Goal: Task Accomplishment & Management: Manage account settings

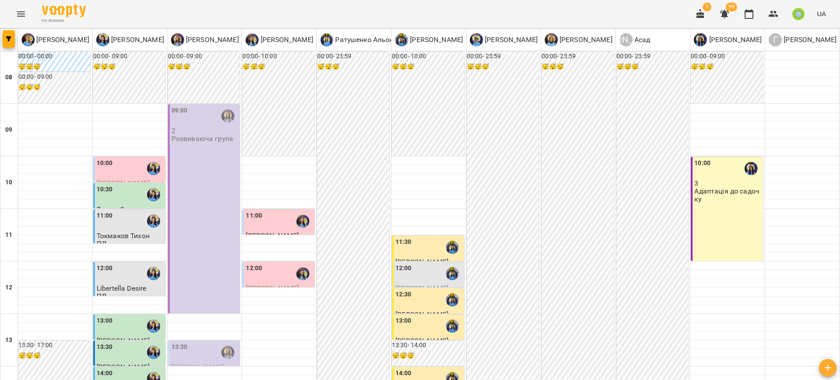
scroll to position [297, 0]
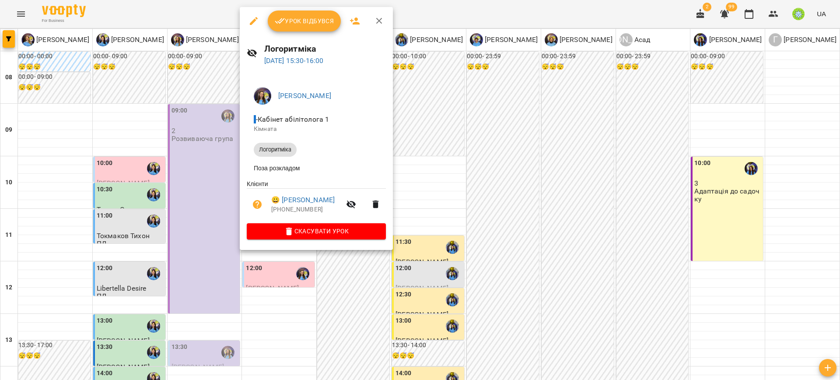
click at [197, 161] on div at bounding box center [420, 190] width 840 height 380
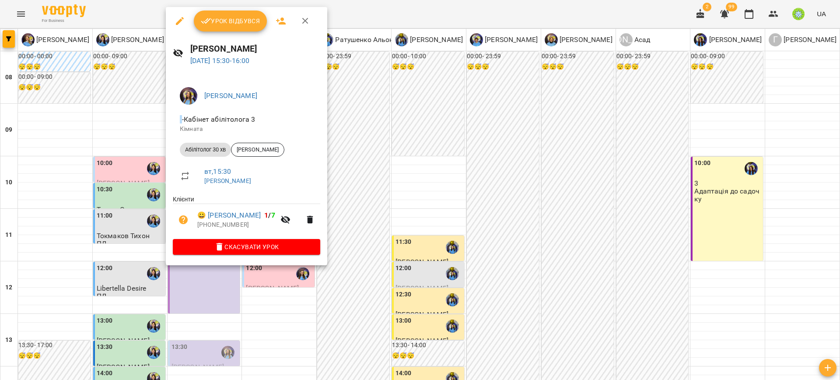
click at [144, 161] on div at bounding box center [420, 190] width 840 height 380
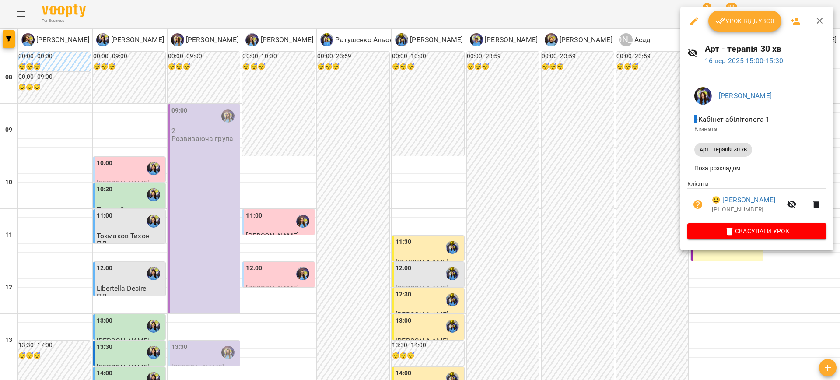
click at [622, 166] on div at bounding box center [420, 190] width 840 height 380
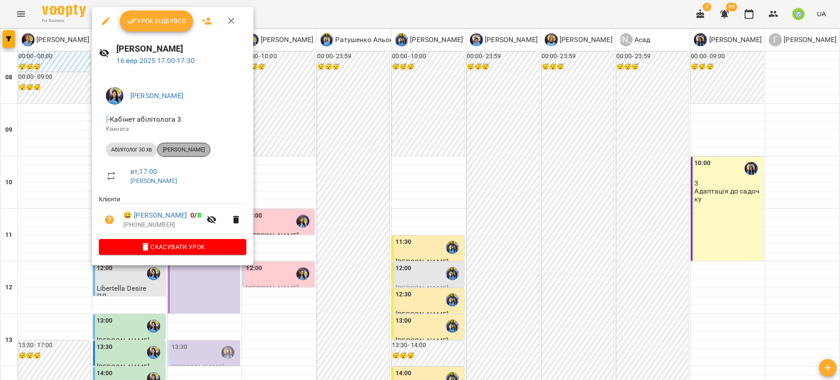
click at [191, 151] on span "[PERSON_NAME]" at bounding box center [184, 150] width 53 height 8
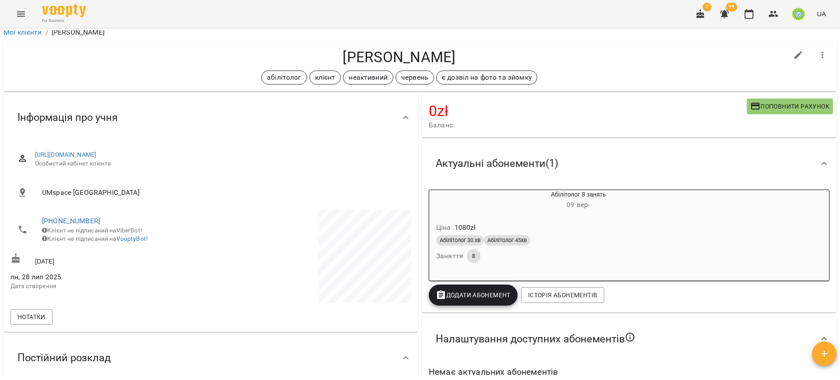
scroll to position [5, 0]
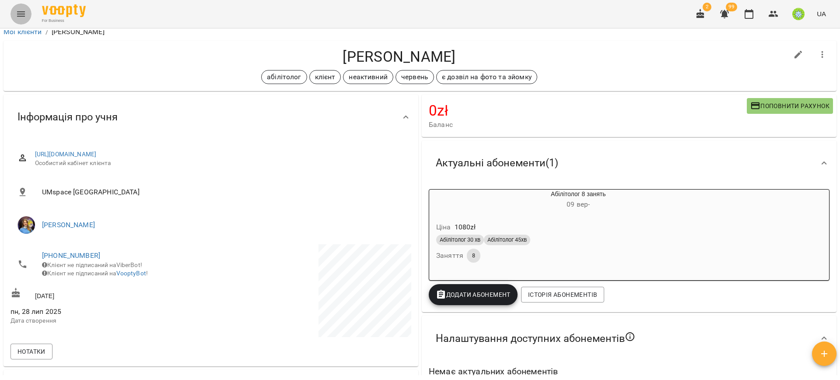
click at [21, 11] on icon "Menu" at bounding box center [21, 14] width 11 height 11
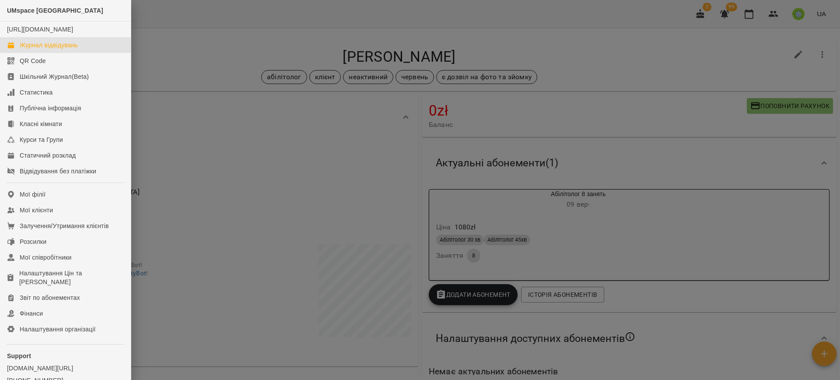
click at [79, 49] on link "Журнал відвідувань" at bounding box center [65, 45] width 131 height 16
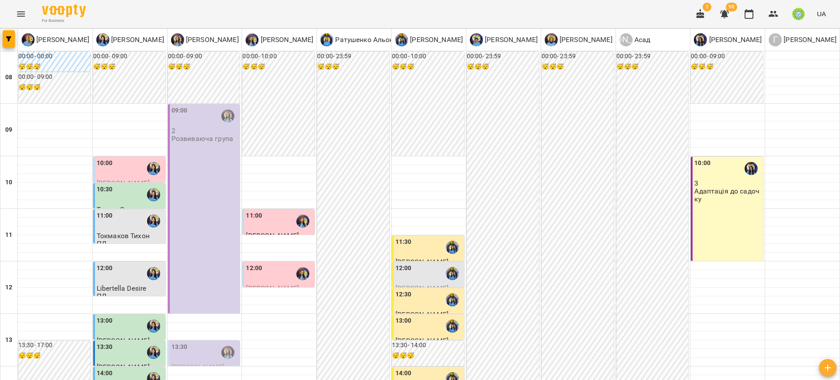
scroll to position [309, 0]
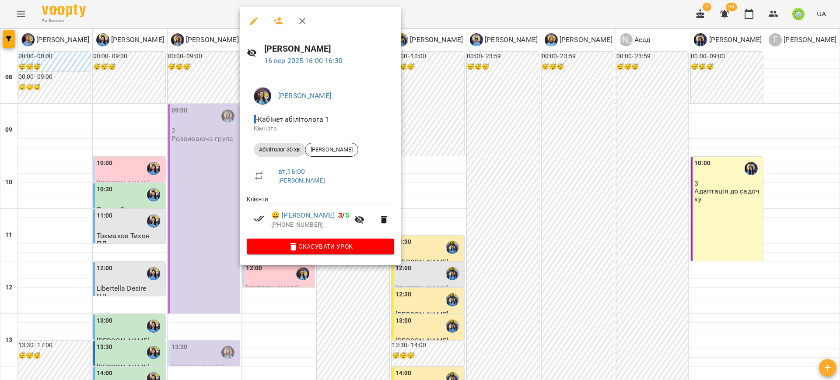
drag, startPoint x: 447, startPoint y: 187, endPoint x: 417, endPoint y: 189, distance: 29.8
click at [447, 187] on div at bounding box center [420, 190] width 840 height 380
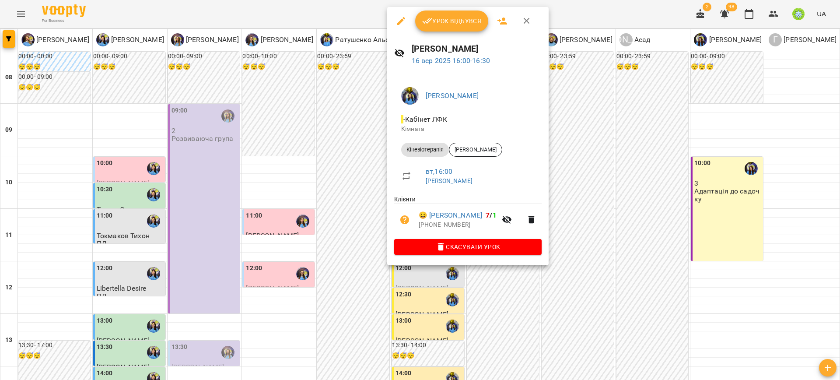
drag, startPoint x: 303, startPoint y: 219, endPoint x: 229, endPoint y: 200, distance: 76.7
click at [303, 219] on div at bounding box center [420, 190] width 840 height 380
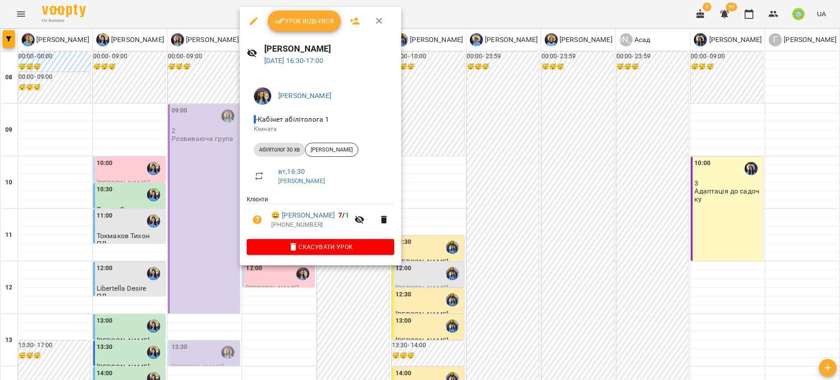
click at [497, 273] on div at bounding box center [420, 190] width 840 height 380
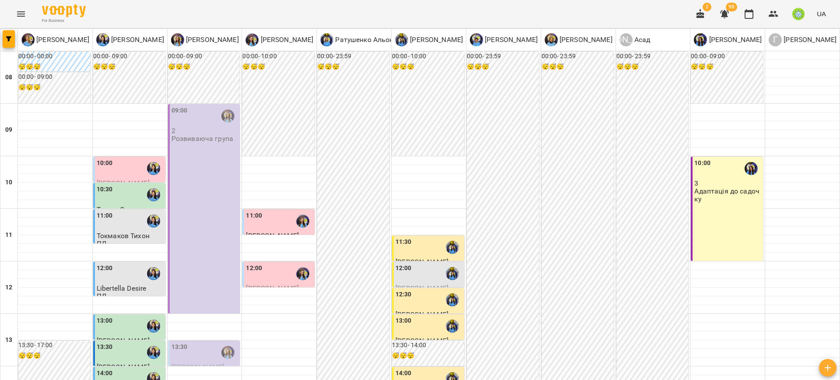
scroll to position [255, 0]
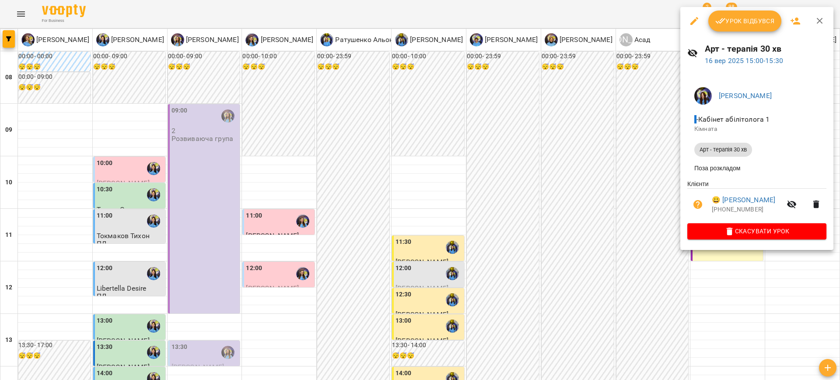
click at [438, 150] on div at bounding box center [420, 190] width 840 height 380
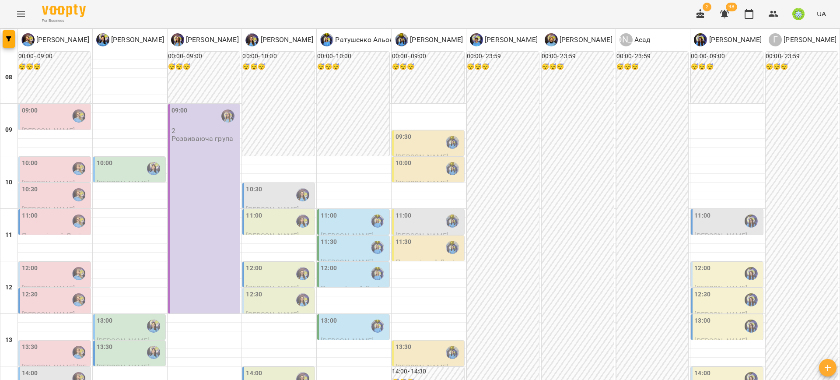
scroll to position [26, 0]
click at [708, 211] on div "11:00" at bounding box center [727, 221] width 67 height 20
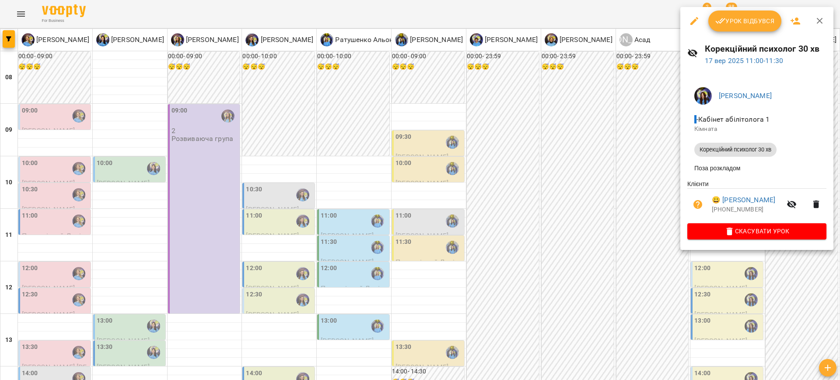
click at [573, 165] on div at bounding box center [420, 190] width 840 height 380
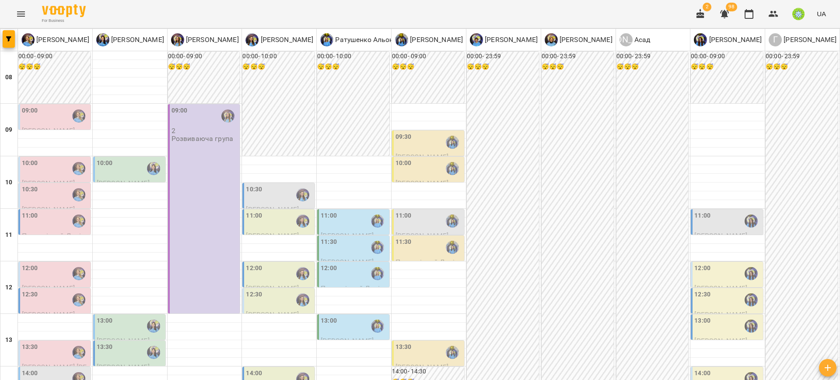
click at [715, 211] on div "11:00" at bounding box center [727, 221] width 67 height 20
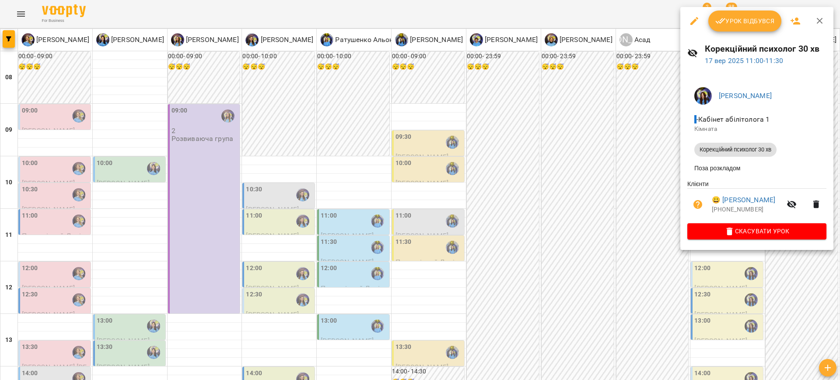
click at [141, 339] on div at bounding box center [420, 190] width 840 height 380
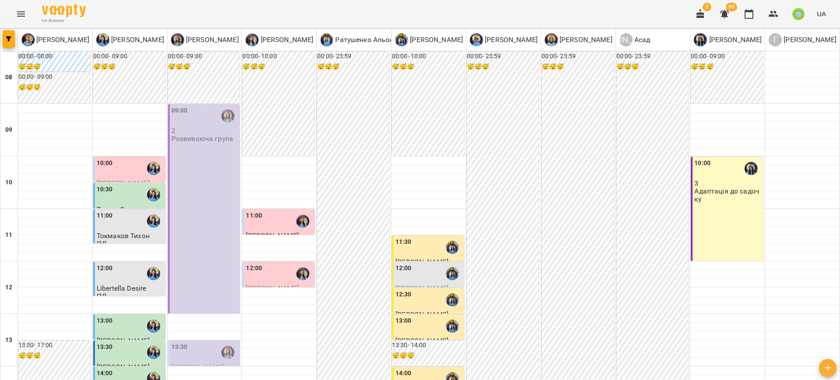
scroll to position [328, 0]
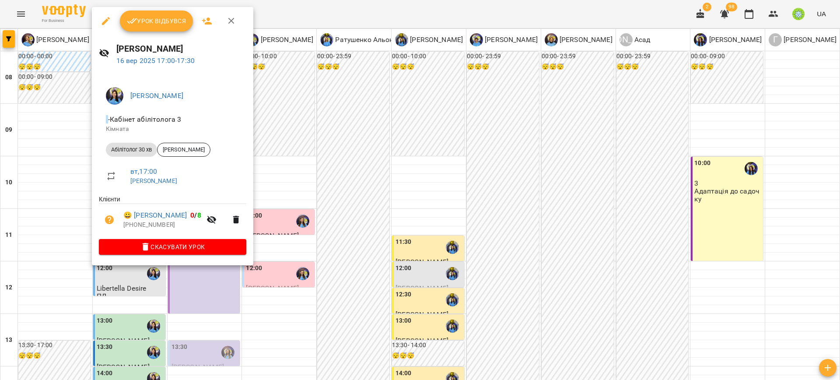
click at [543, 253] on div at bounding box center [420, 190] width 840 height 380
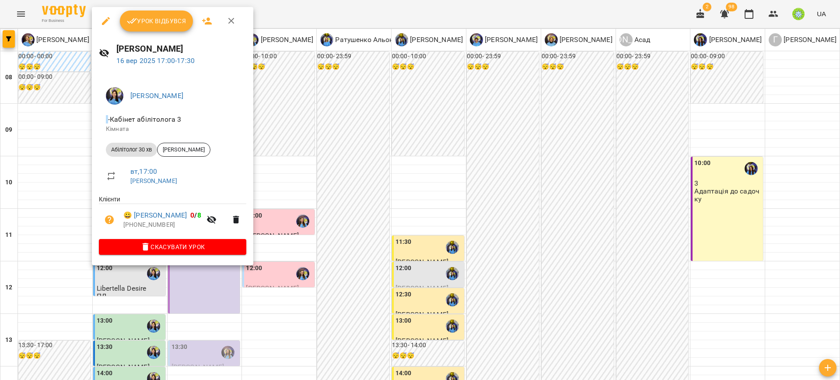
click at [571, 244] on div at bounding box center [420, 190] width 840 height 380
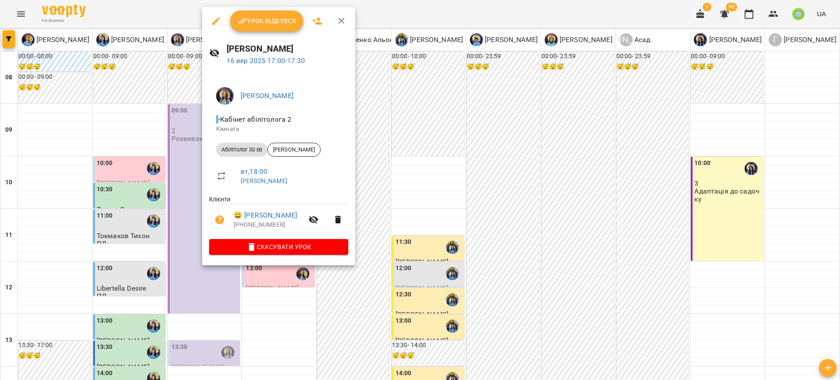
click at [130, 217] on div at bounding box center [420, 190] width 840 height 380
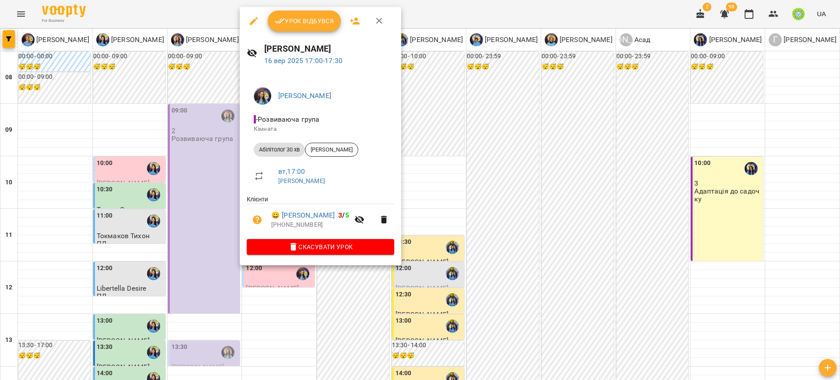
click at [182, 216] on div at bounding box center [420, 190] width 840 height 380
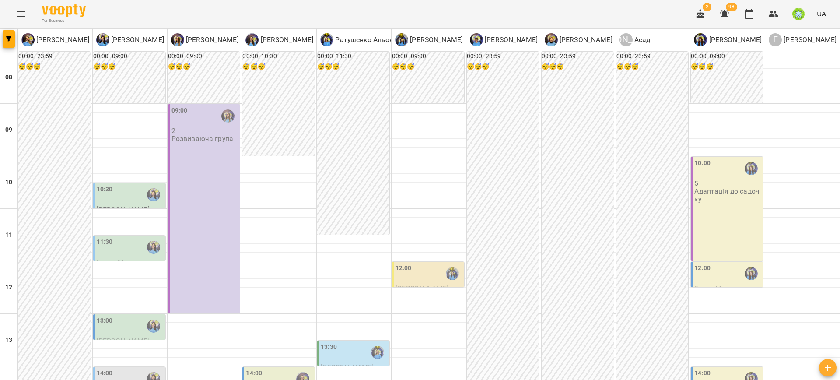
scroll to position [312, 0]
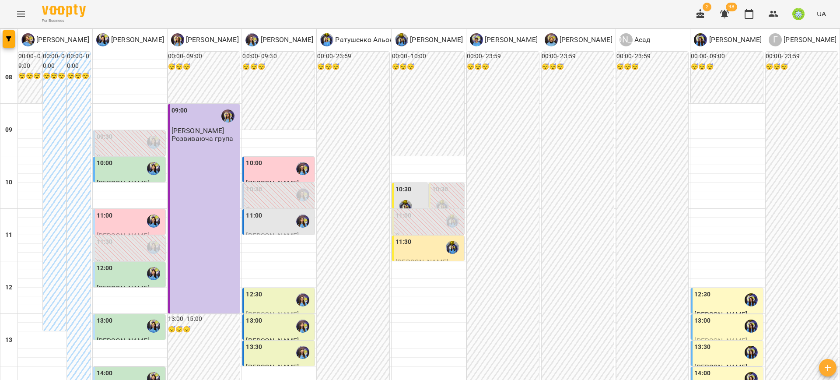
scroll to position [366, 0]
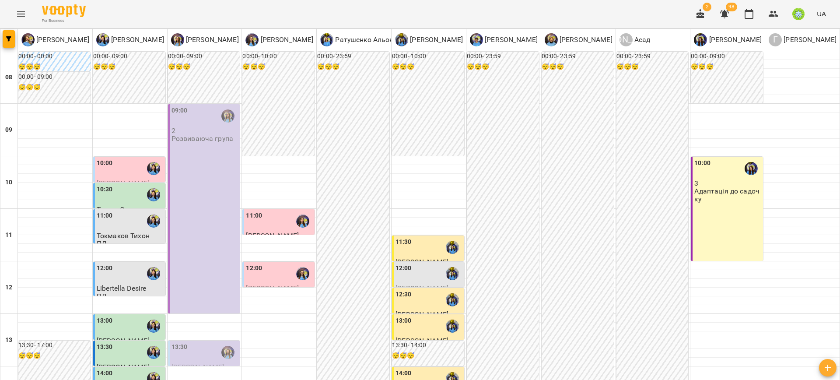
scroll to position [314, 0]
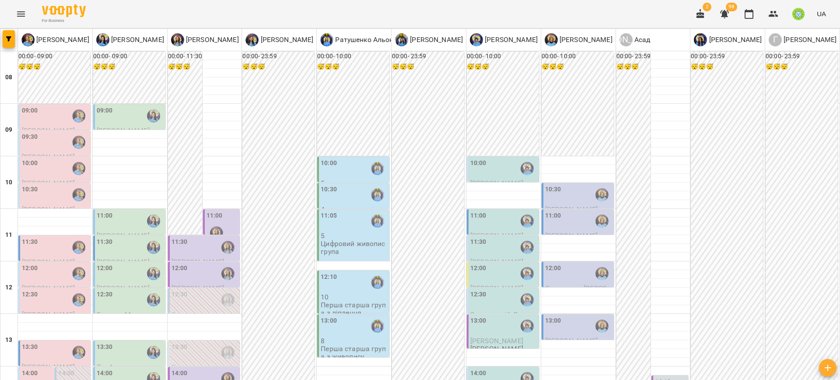
scroll to position [129, 0]
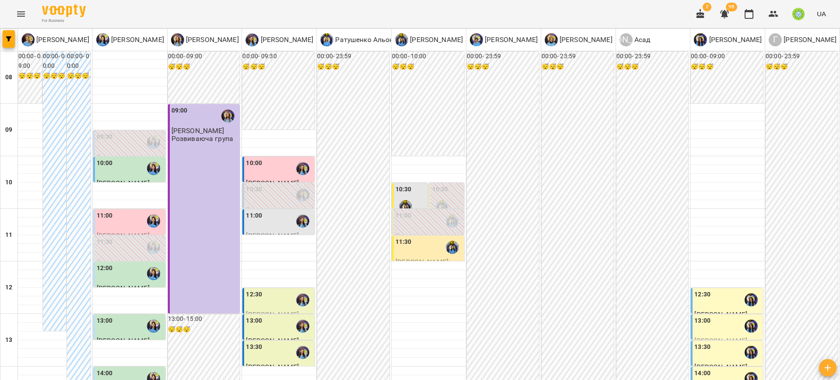
scroll to position [379, 0]
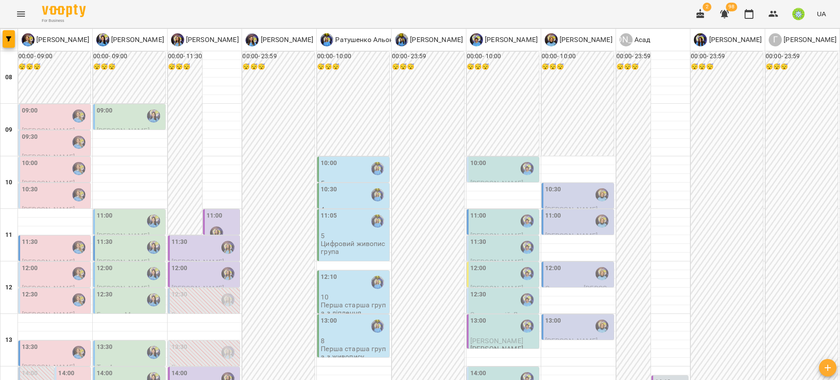
scroll to position [213, 0]
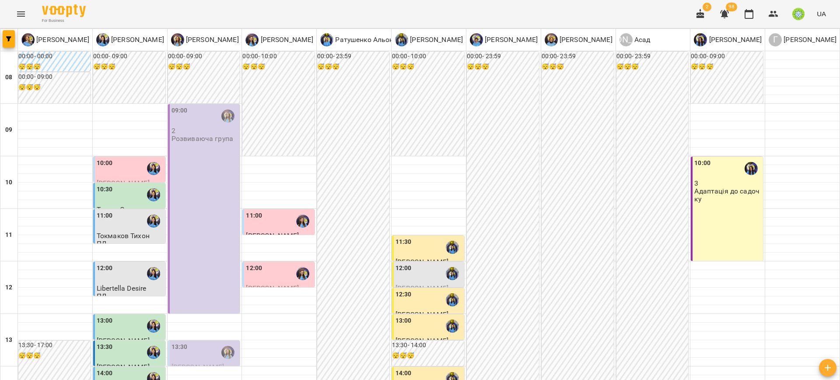
drag, startPoint x: 451, startPoint y: 333, endPoint x: 454, endPoint y: 260, distance: 73.2
click at [25, 12] on icon "Menu" at bounding box center [21, 14] width 11 height 11
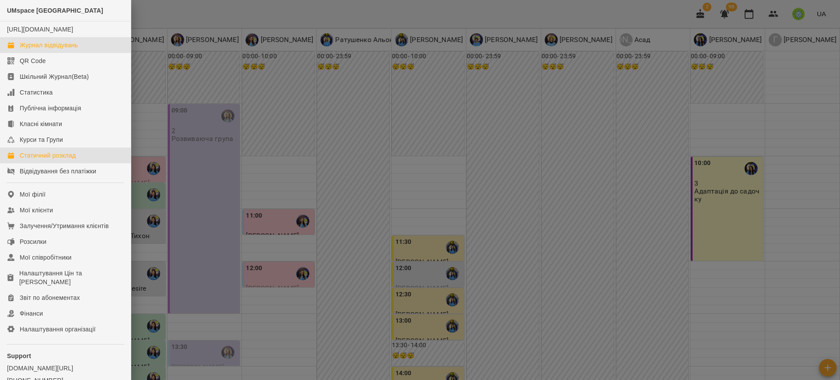
click at [59, 158] on link "Статичний розклад" at bounding box center [65, 155] width 131 height 16
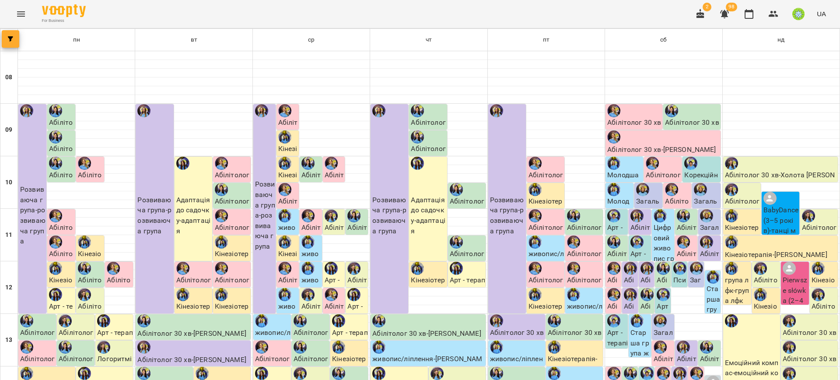
click at [5, 35] on button "button" at bounding box center [11, 39] width 18 height 18
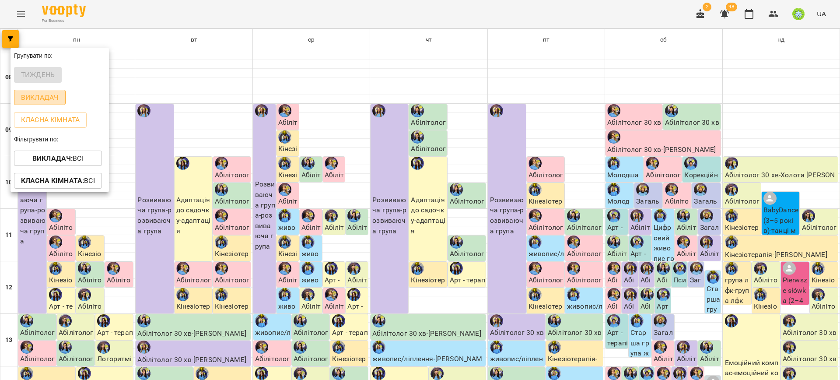
click at [50, 97] on p "Викладач" at bounding box center [40, 97] width 38 height 11
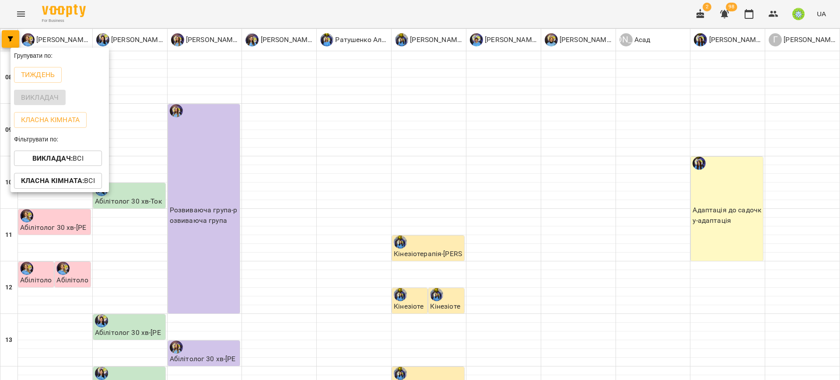
click at [197, 168] on div at bounding box center [420, 190] width 840 height 380
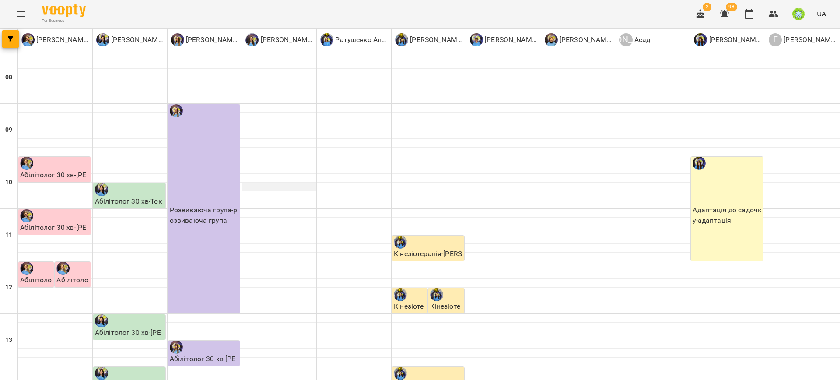
scroll to position [354, 0]
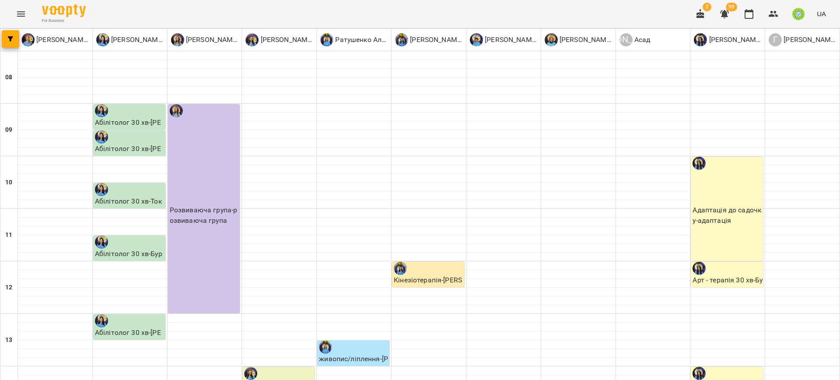
scroll to position [294, 0]
click at [22, 10] on icon "Menu" at bounding box center [21, 14] width 11 height 11
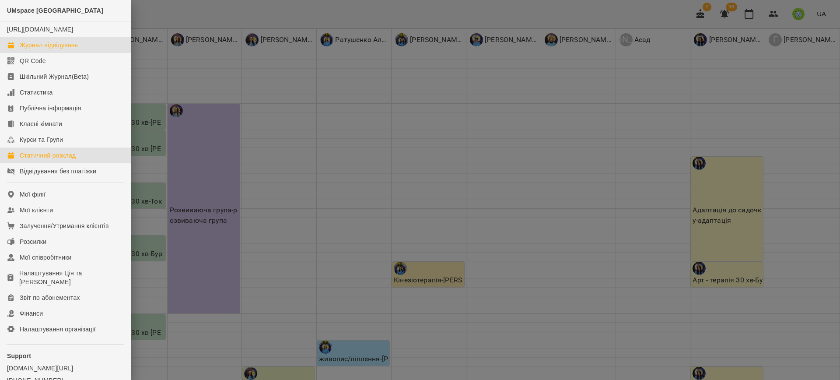
click at [37, 49] on div "Журнал відвідувань" at bounding box center [49, 45] width 58 height 9
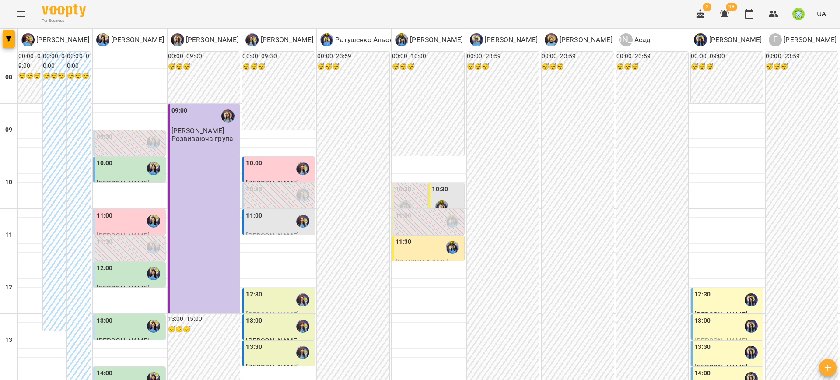
scroll to position [240, 0]
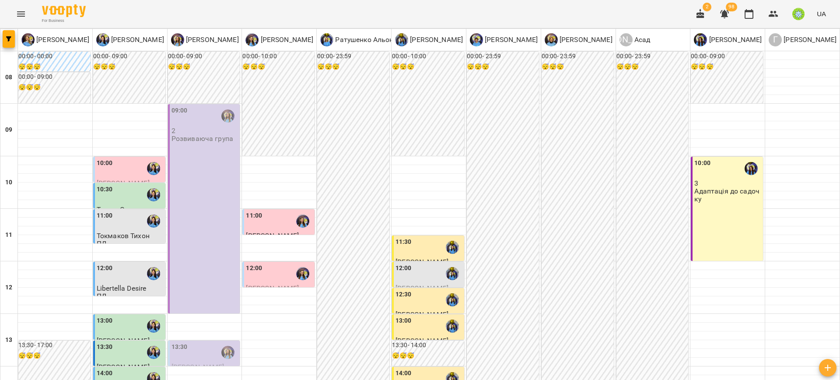
scroll to position [340, 0]
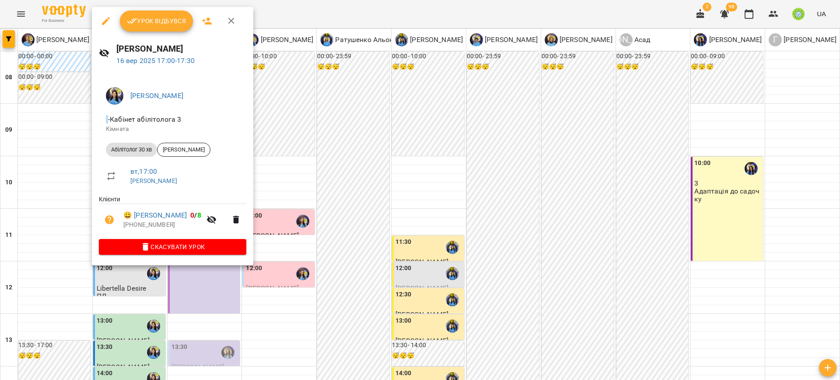
click at [290, 239] on div at bounding box center [420, 190] width 840 height 380
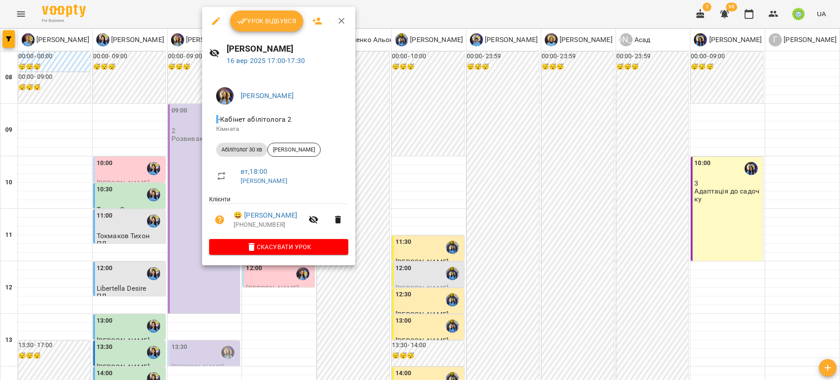
drag, startPoint x: 433, startPoint y: 224, endPoint x: 354, endPoint y: 221, distance: 78.4
click at [432, 224] on div at bounding box center [420, 190] width 840 height 380
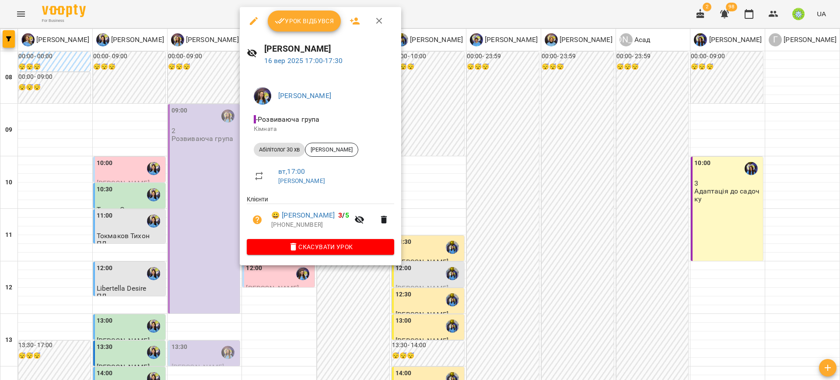
drag, startPoint x: 429, startPoint y: 126, endPoint x: 252, endPoint y: 151, distance: 178.4
click at [428, 126] on div at bounding box center [420, 190] width 840 height 380
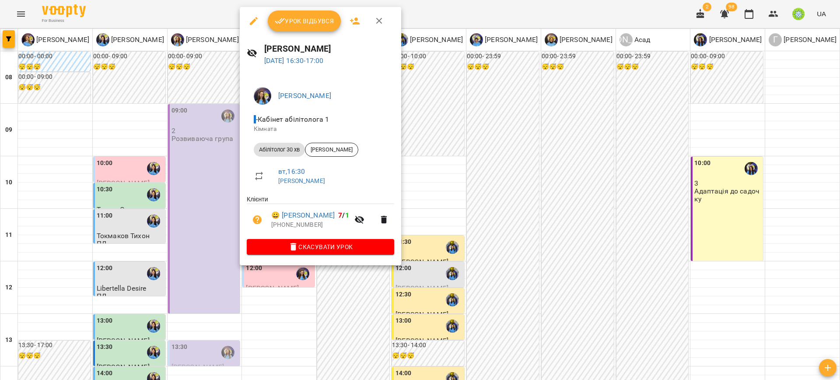
click at [319, 140] on li "Абілітолог 30 хв [PERSON_NAME]" at bounding box center [320, 149] width 147 height 21
click at [323, 150] on span "[PERSON_NAME]" at bounding box center [331, 150] width 53 height 8
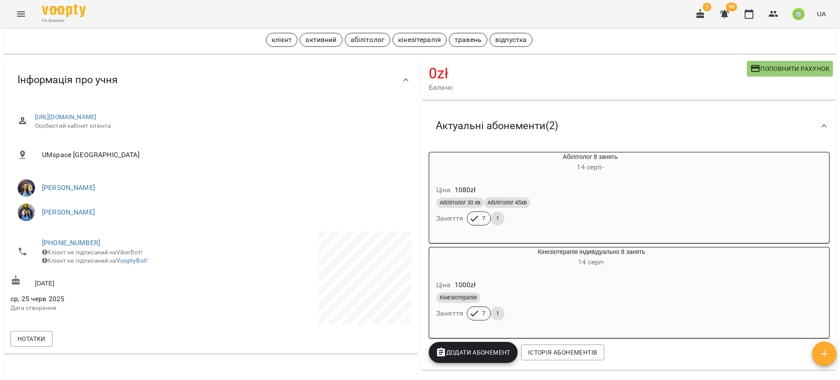
scroll to position [46, 0]
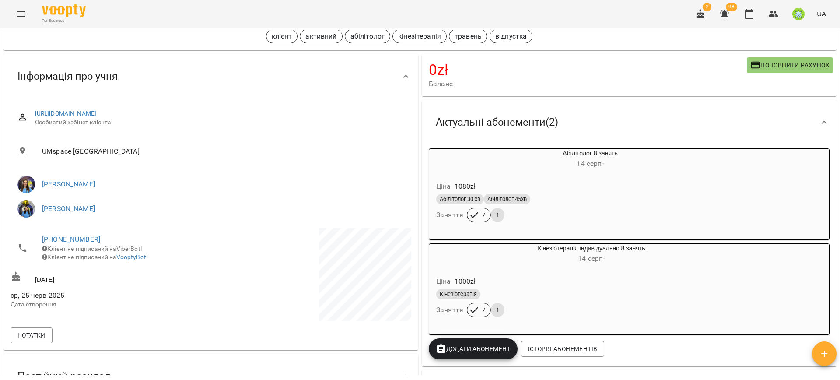
click at [23, 26] on div "For Business 2 98 UA" at bounding box center [420, 14] width 840 height 28
click at [24, 11] on icon "Menu" at bounding box center [21, 14] width 11 height 11
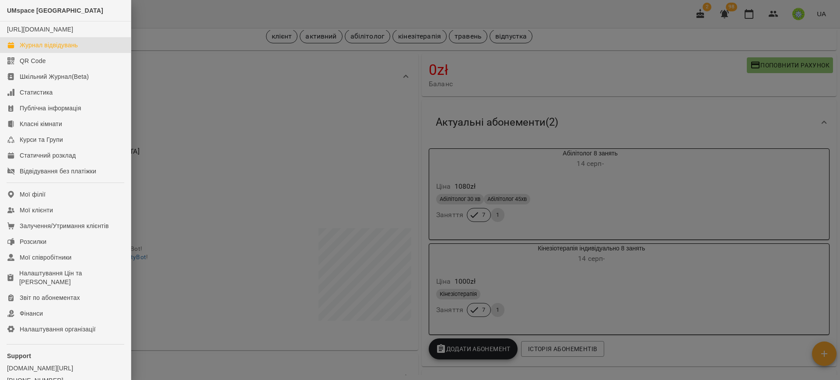
click at [55, 49] on div "Журнал відвідувань" at bounding box center [49, 45] width 58 height 9
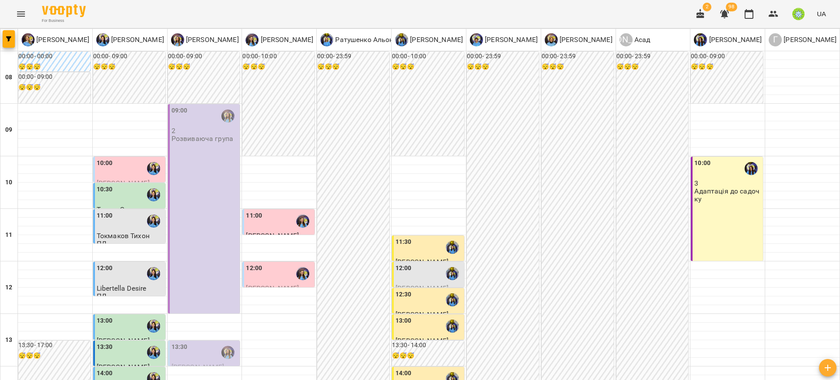
scroll to position [304, 0]
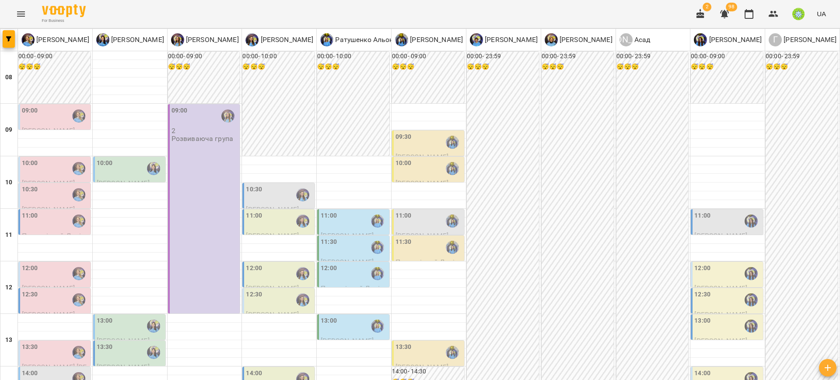
scroll to position [361, 0]
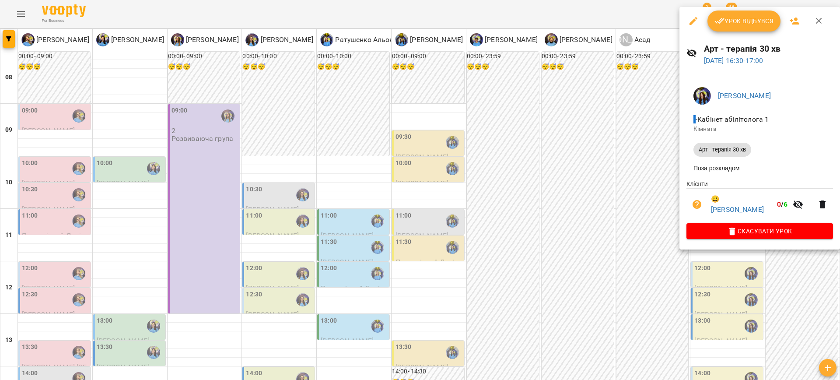
click at [563, 222] on div at bounding box center [420, 190] width 840 height 380
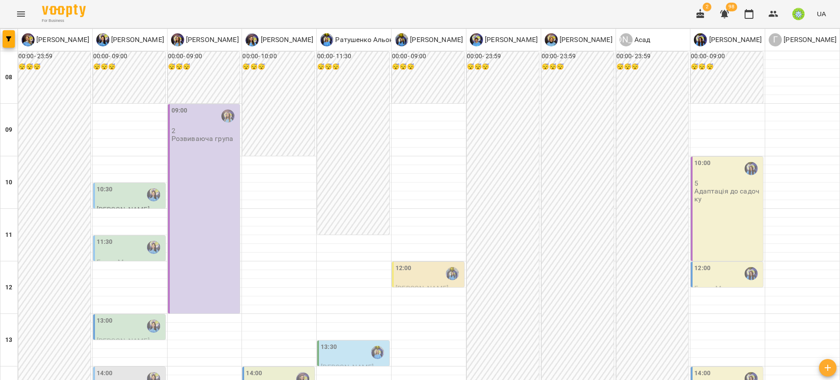
scroll to position [295, 0]
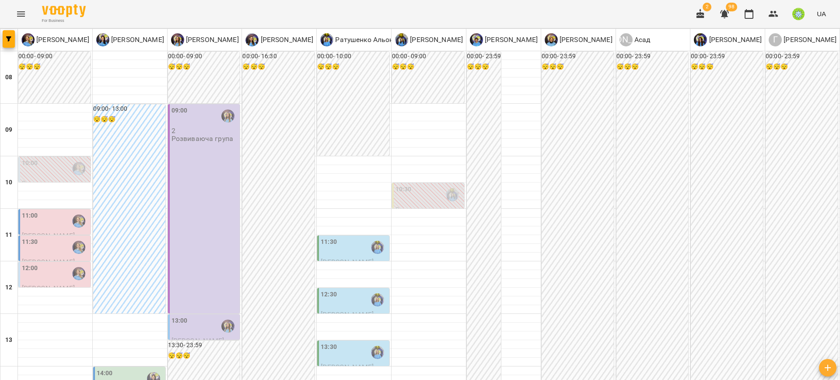
scroll to position [411, 0]
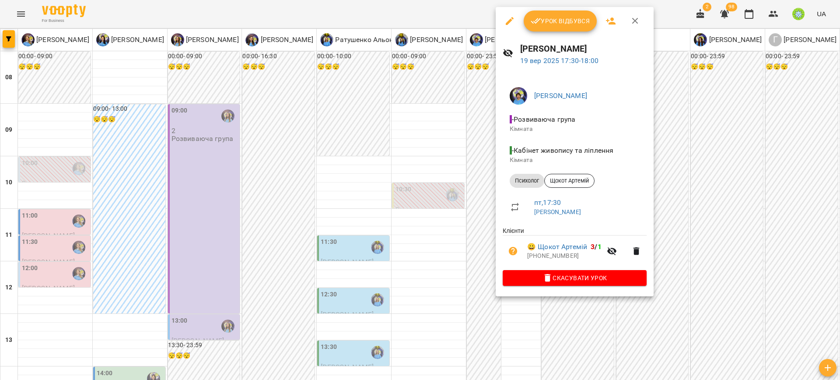
click at [444, 169] on div at bounding box center [420, 190] width 840 height 380
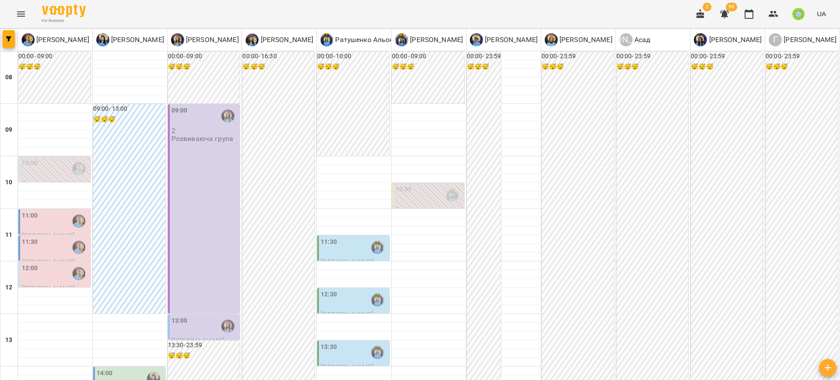
drag, startPoint x: 110, startPoint y: 333, endPoint x: 119, endPoint y: 333, distance: 8.8
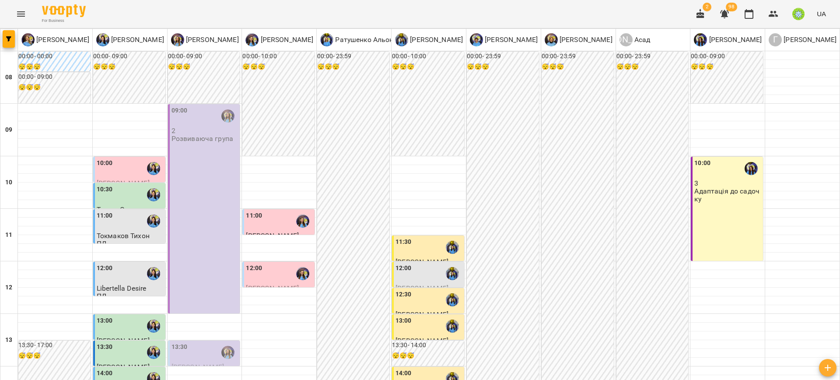
scroll to position [409, 0]
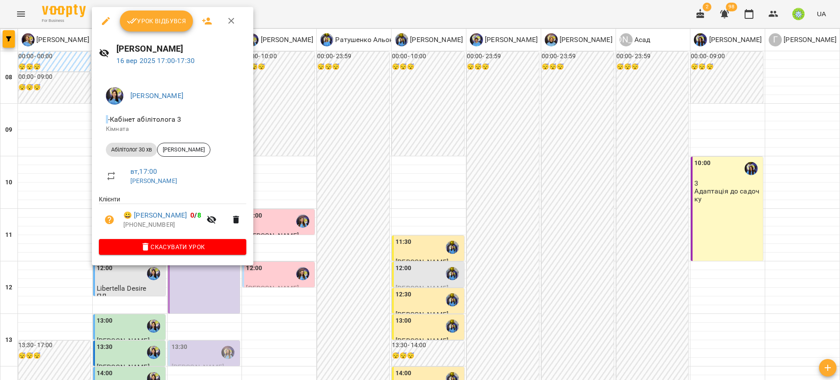
click at [441, 253] on div at bounding box center [420, 190] width 840 height 380
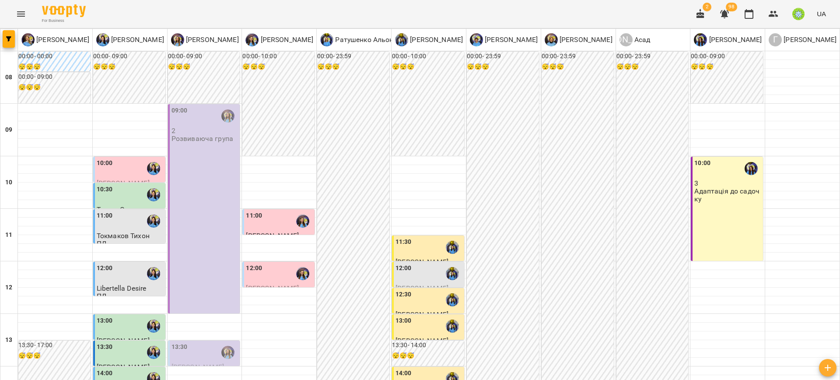
scroll to position [411, 0]
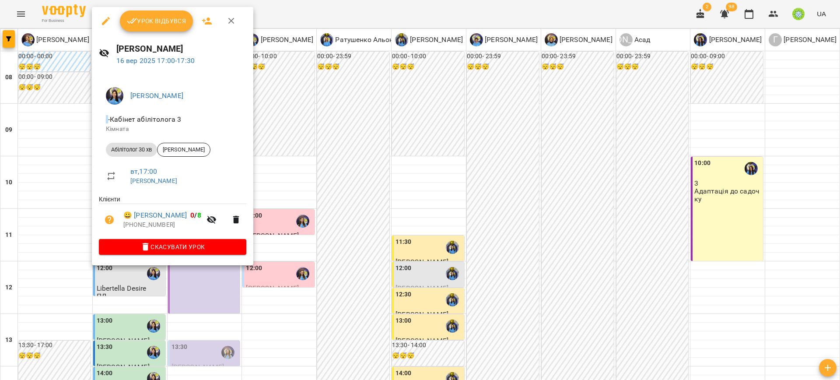
click at [296, 221] on div at bounding box center [420, 190] width 840 height 380
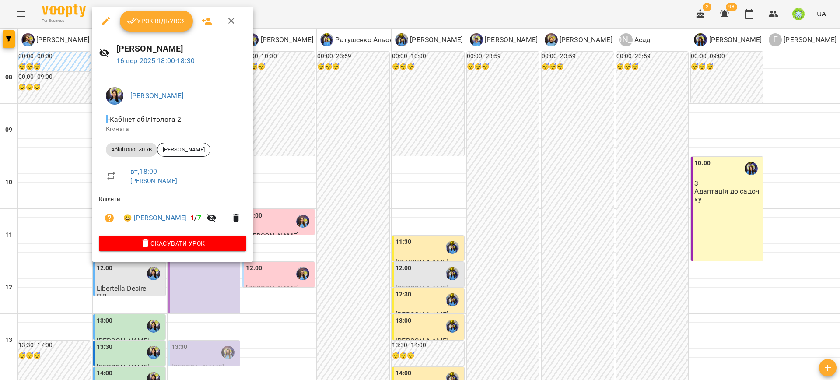
click at [268, 217] on div at bounding box center [420, 190] width 840 height 380
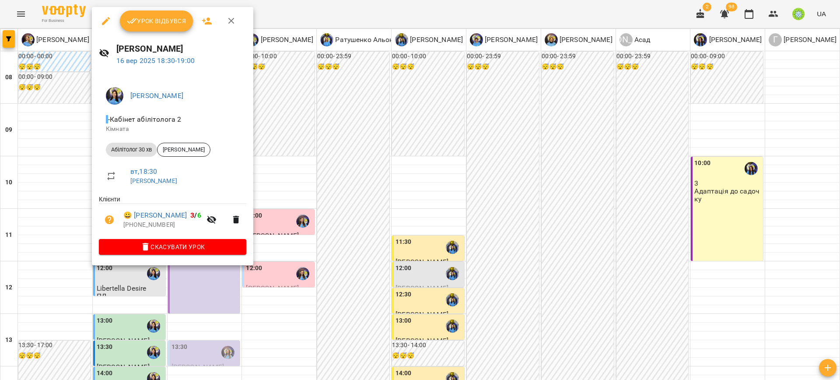
click at [287, 209] on div at bounding box center [420, 190] width 840 height 380
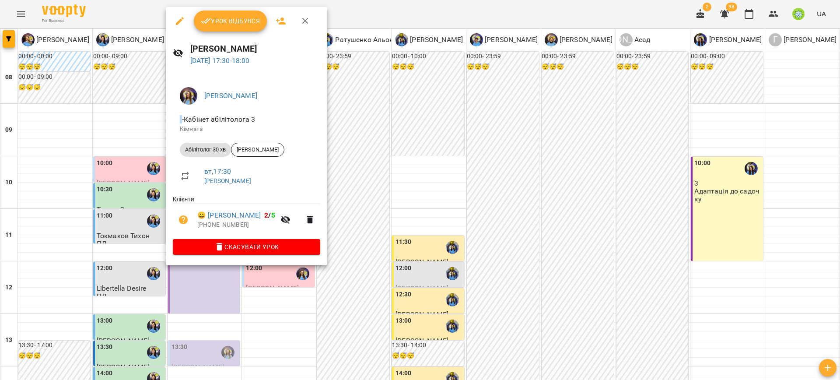
click at [345, 196] on div at bounding box center [420, 190] width 840 height 380
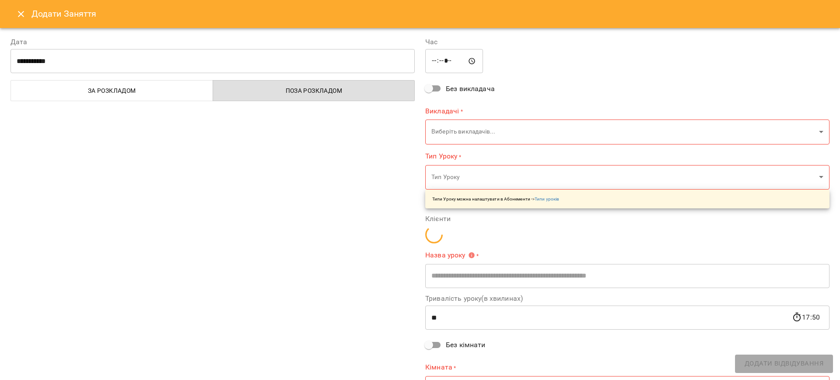
type input "**********"
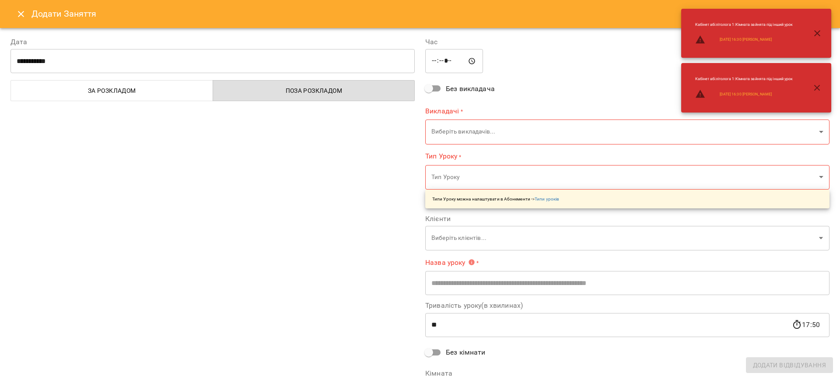
click at [14, 17] on div "Додати Заняття" at bounding box center [420, 14] width 840 height 28
click at [6, 14] on div "Додати Заняття" at bounding box center [420, 14] width 840 height 28
click at [7, 15] on div "Додати Заняття" at bounding box center [420, 14] width 840 height 28
click at [16, 16] on icon "Close" at bounding box center [21, 14] width 11 height 11
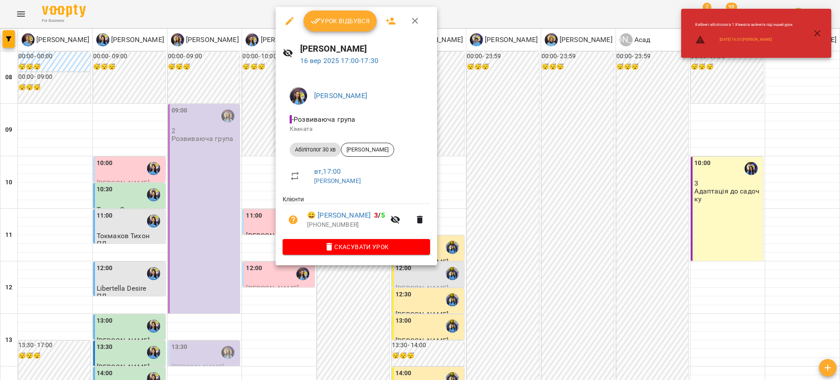
drag, startPoint x: 223, startPoint y: 219, endPoint x: 249, endPoint y: 213, distance: 26.5
click at [224, 219] on div at bounding box center [420, 190] width 840 height 380
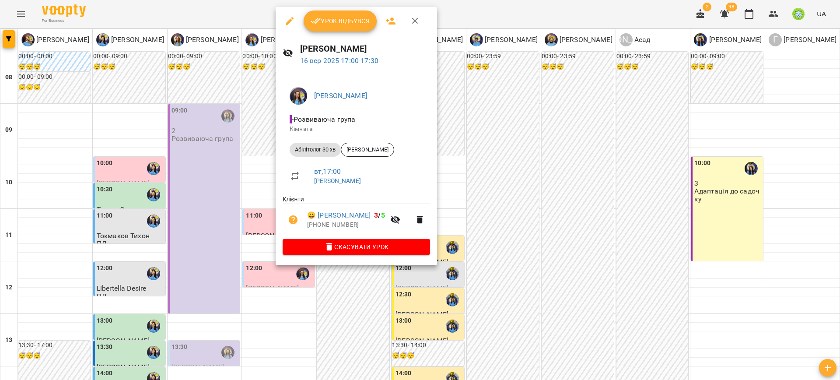
drag, startPoint x: 277, startPoint y: 228, endPoint x: 358, endPoint y: 199, distance: 86.0
click at [278, 228] on div "[PERSON_NAME] - Розвиваюча група Кімната Абілітолог 30 хв [PERSON_NAME] вт , 17…" at bounding box center [356, 169] width 161 height 192
click at [447, 123] on div at bounding box center [420, 190] width 840 height 380
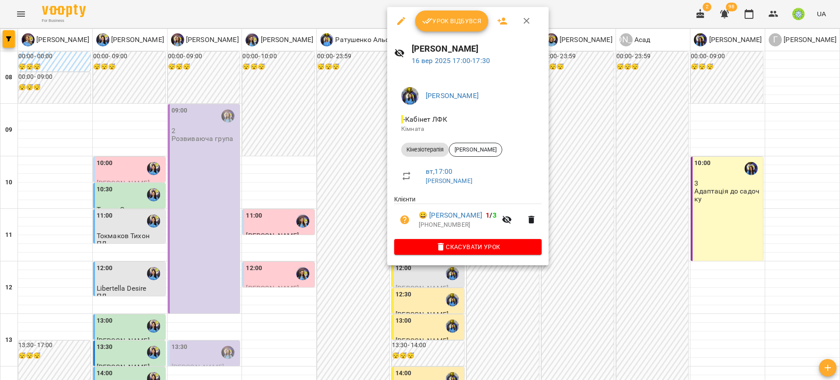
click at [357, 169] on div at bounding box center [420, 190] width 840 height 380
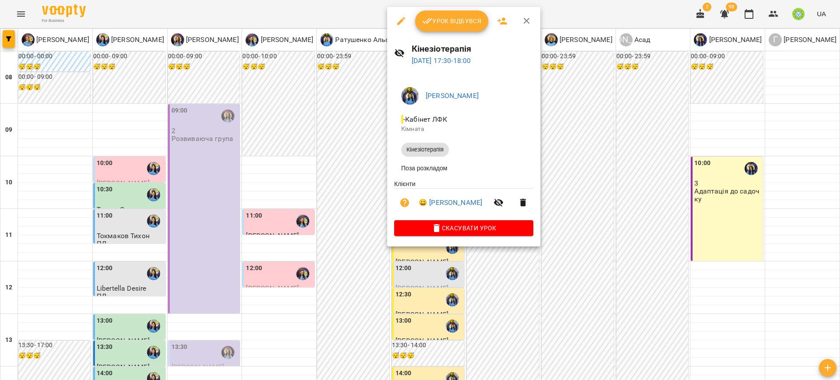
click at [341, 160] on div at bounding box center [420, 190] width 840 height 380
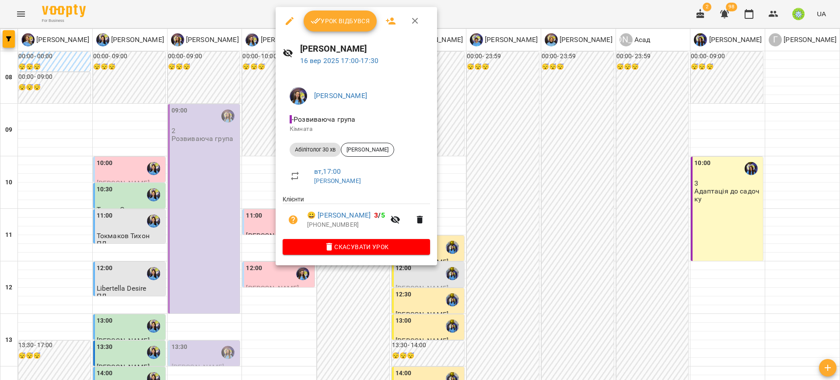
click at [223, 228] on div at bounding box center [420, 190] width 840 height 380
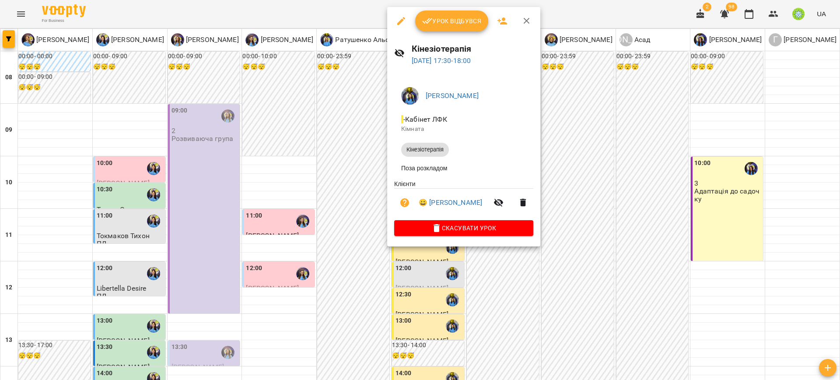
click at [262, 177] on div at bounding box center [420, 190] width 840 height 380
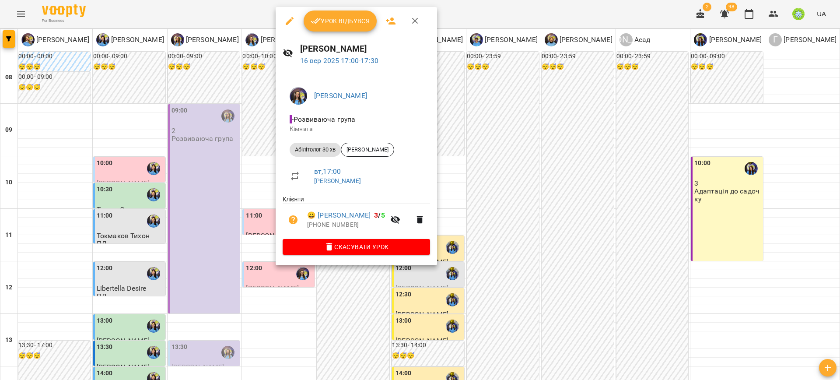
click at [472, 143] on div at bounding box center [420, 190] width 840 height 380
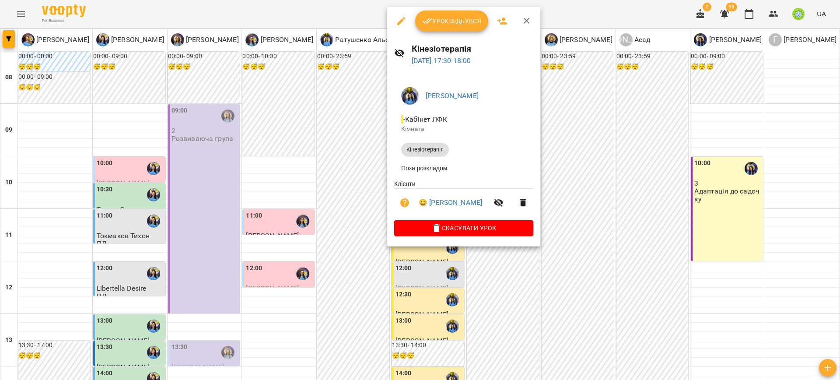
click at [559, 139] on div at bounding box center [420, 190] width 840 height 380
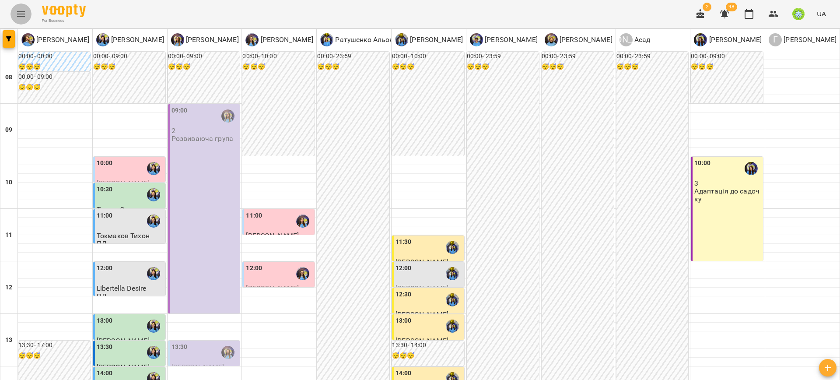
click at [26, 13] on button "Menu" at bounding box center [21, 14] width 21 height 21
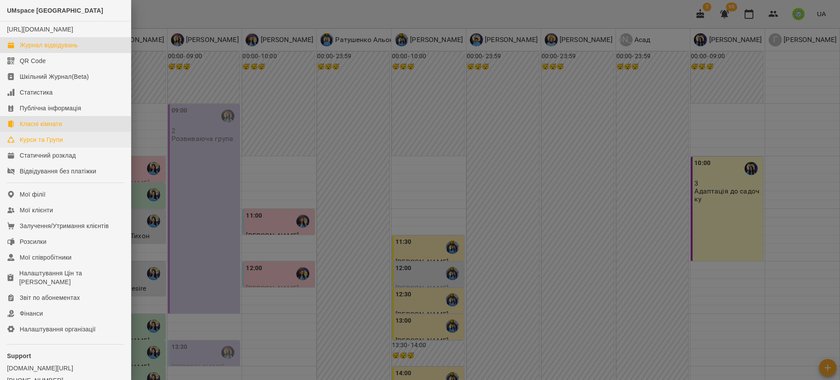
drag, startPoint x: 54, startPoint y: 139, endPoint x: 54, endPoint y: 149, distance: 10.1
click at [54, 132] on link "Класні кімнати" at bounding box center [65, 124] width 131 height 16
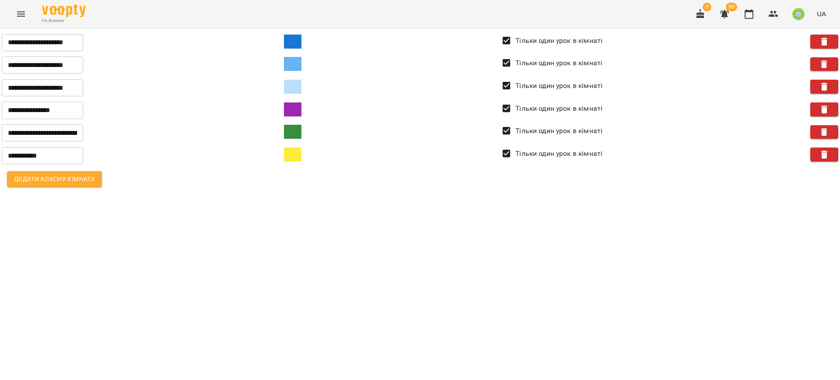
click at [29, 7] on div "For Business 2 98 UA" at bounding box center [420, 14] width 840 height 28
click at [17, 14] on icon "Menu" at bounding box center [21, 14] width 11 height 11
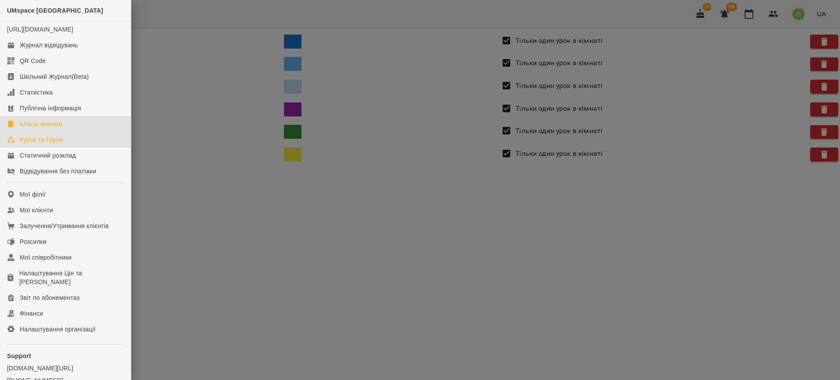
click at [79, 147] on link "Курси та Групи" at bounding box center [65, 140] width 131 height 16
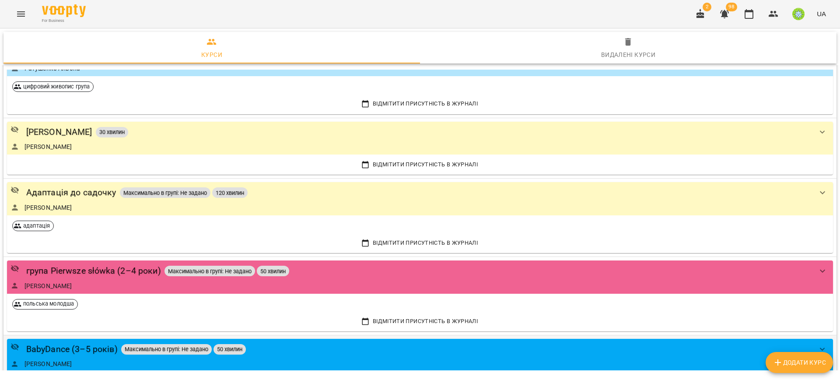
scroll to position [1491, 0]
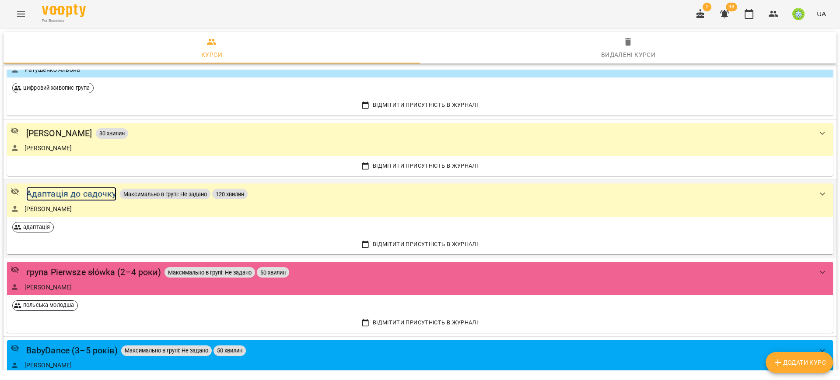
click at [62, 193] on div "Адаптація до садочку" at bounding box center [71, 194] width 90 height 14
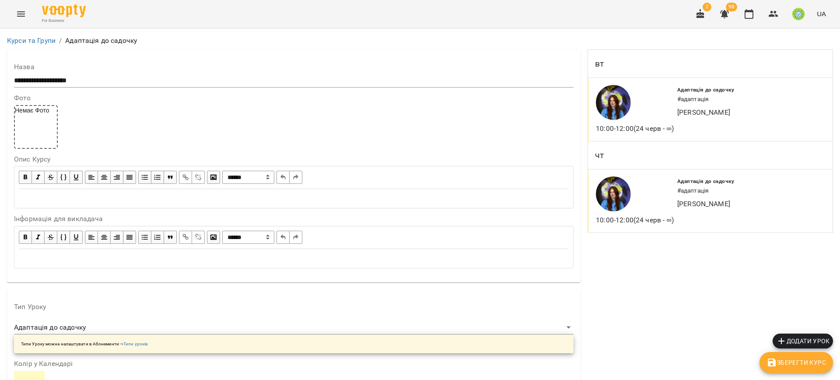
scroll to position [765, 0]
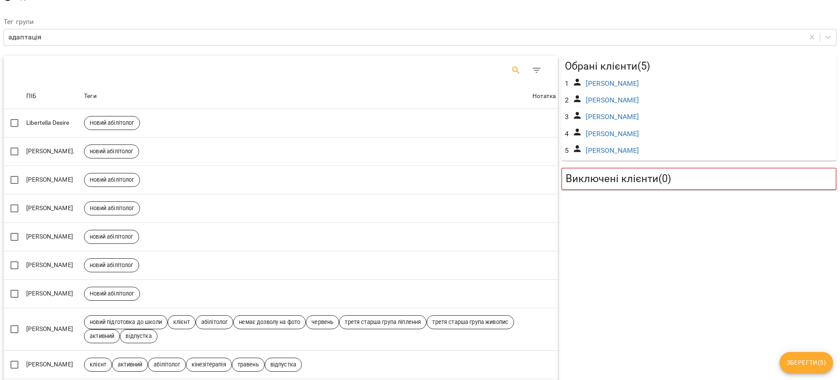
scroll to position [65, 0]
click at [506, 75] on button "Search" at bounding box center [516, 69] width 21 height 21
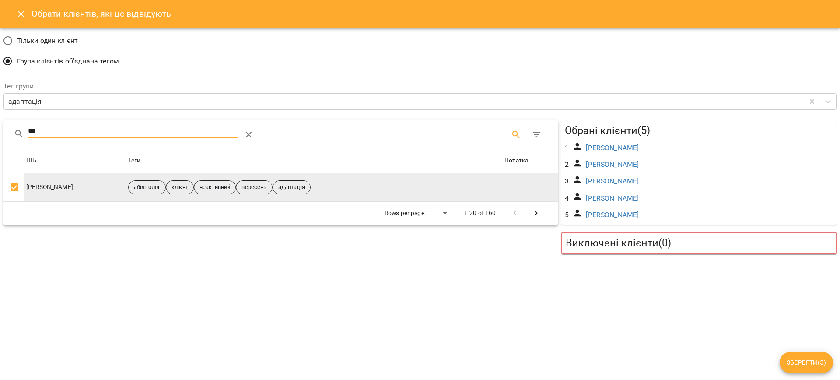
scroll to position [0, 0]
type input "***"
click at [485, 191] on td "абілітолог клієнт неактивний вересень адаптація" at bounding box center [314, 187] width 377 height 28
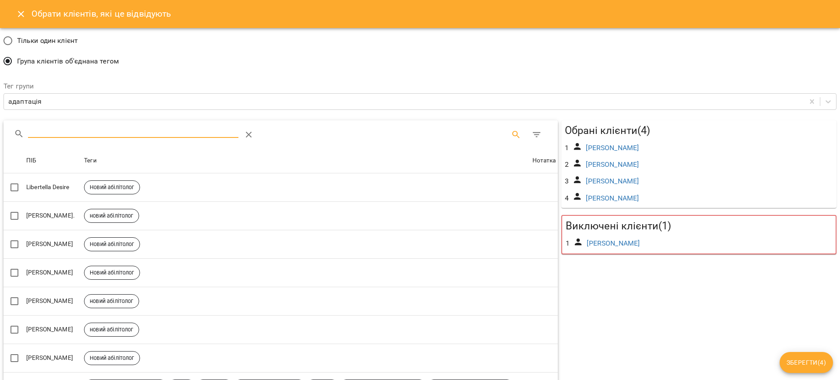
click at [158, 130] on input "Search" at bounding box center [133, 131] width 210 height 14
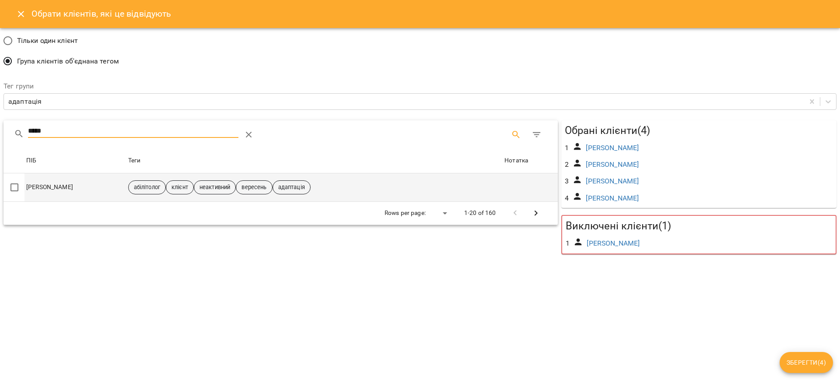
type input "*****"
click at [56, 200] on td "[PERSON_NAME]" at bounding box center [76, 187] width 102 height 28
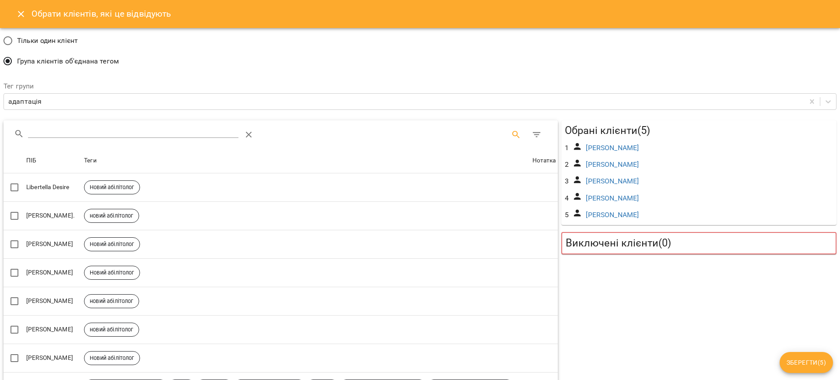
click at [812, 361] on span "Зберегти ( 5 )" at bounding box center [806, 362] width 39 height 11
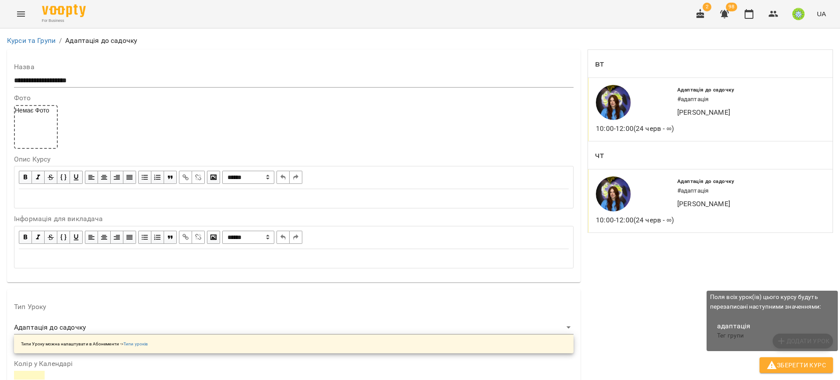
click at [793, 371] on button "Зберегти Курс" at bounding box center [797, 365] width 74 height 16
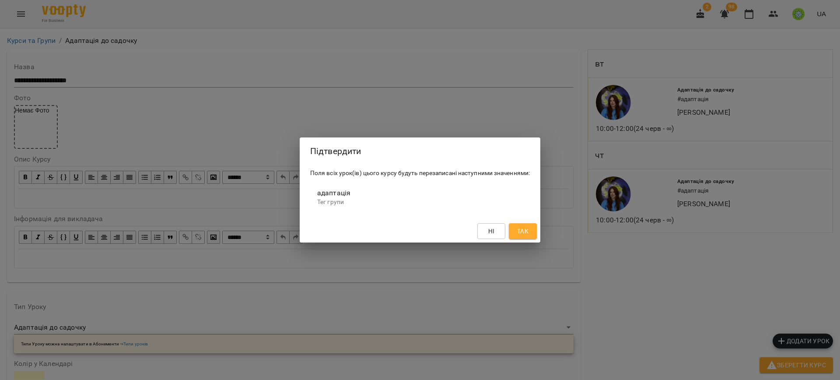
click at [537, 228] on div "Ні Так" at bounding box center [420, 231] width 241 height 23
click at [522, 235] on span "Так" at bounding box center [522, 231] width 11 height 11
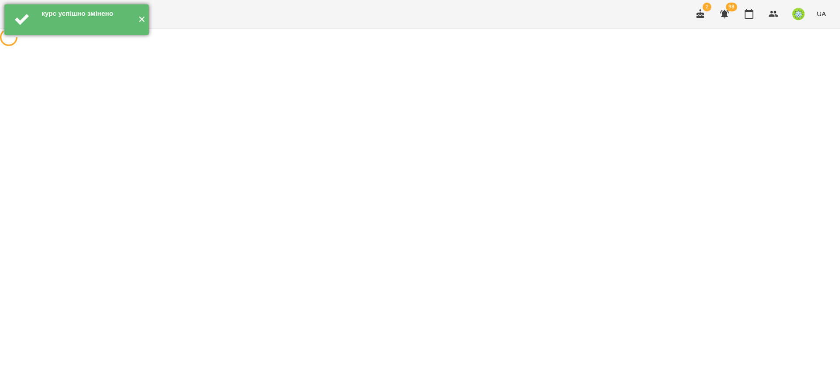
click at [144, 21] on button "✕" at bounding box center [141, 19] width 14 height 31
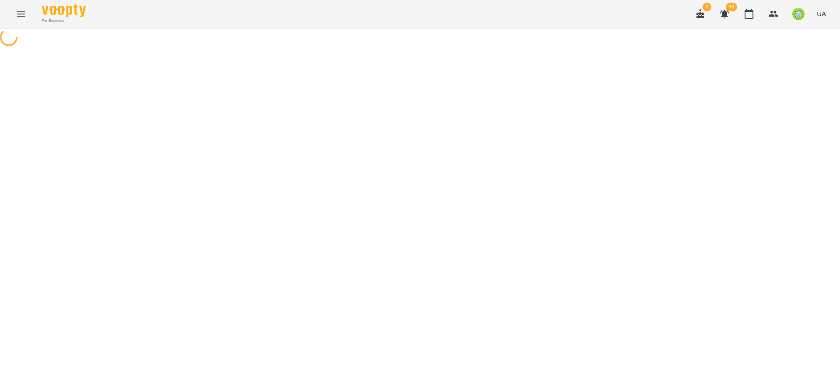
click at [24, 14] on icon "Menu" at bounding box center [21, 14] width 11 height 11
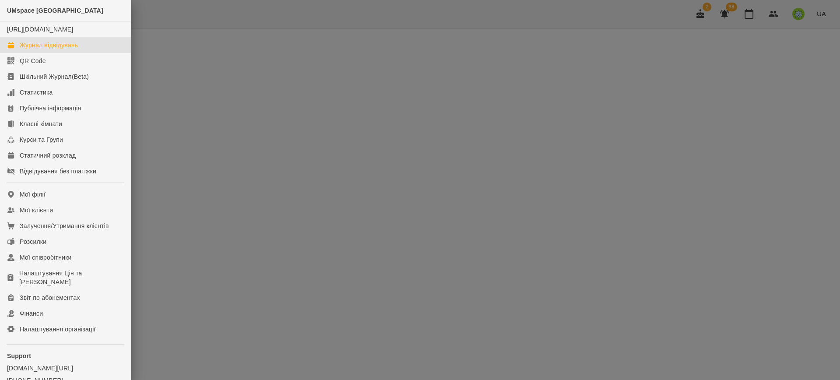
click at [52, 49] on div "Журнал відвідувань" at bounding box center [49, 45] width 58 height 9
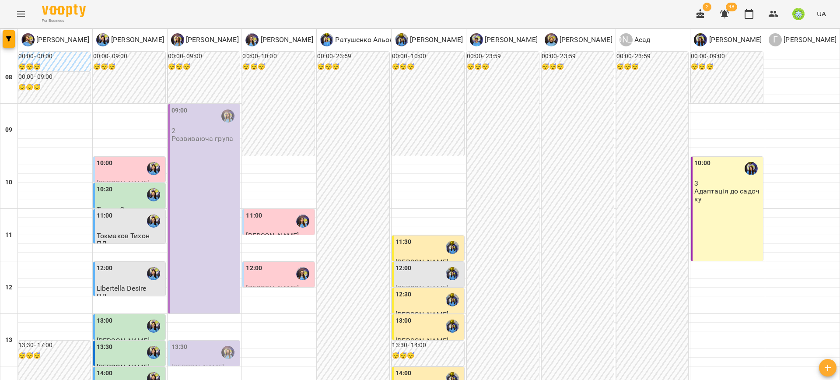
scroll to position [58, 0]
click at [725, 165] on div "10:00 3 Адаптація до садочку" at bounding box center [727, 209] width 72 height 104
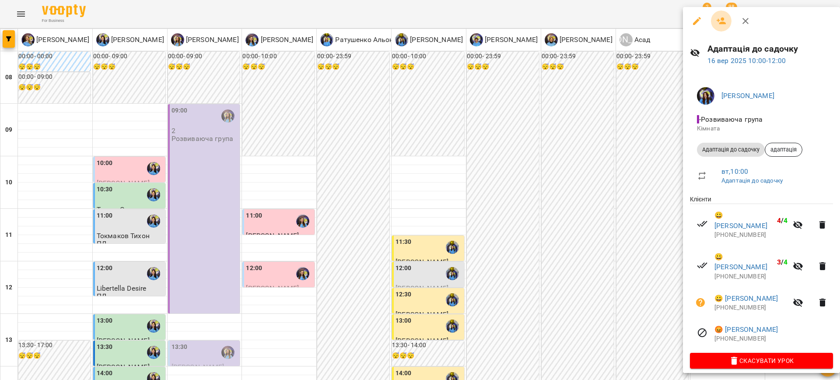
click at [722, 28] on button "button" at bounding box center [721, 21] width 21 height 21
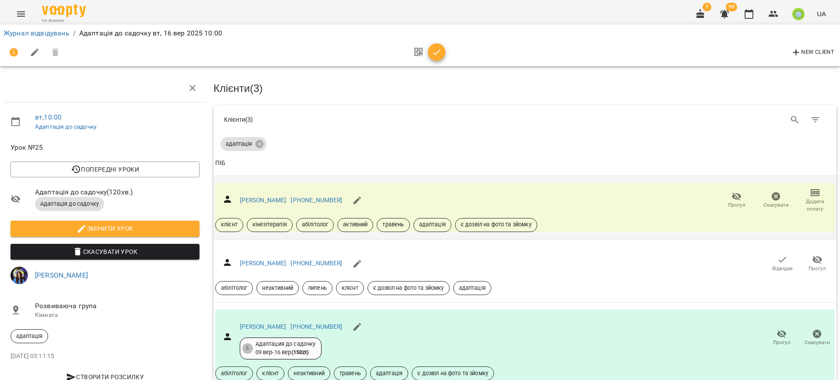
scroll to position [197, 0]
click at [442, 39] on div "Журнал відвідувань / Адаптація до садочку [DATE] 10:00" at bounding box center [420, 33] width 837 height 14
click at [440, 47] on icon "button" at bounding box center [436, 52] width 11 height 11
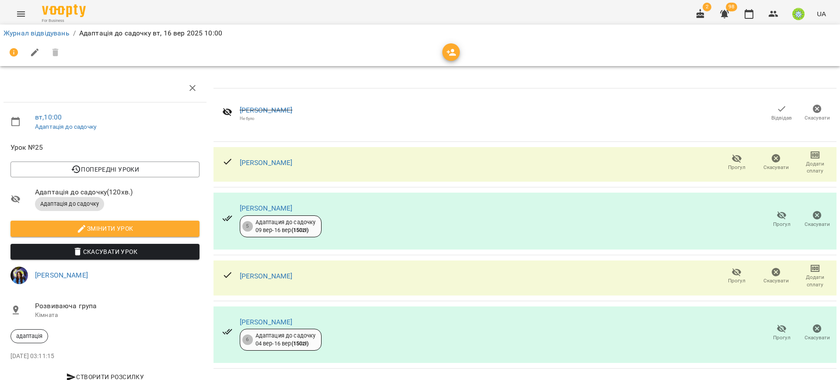
scroll to position [32, 0]
click at [23, 15] on icon "Menu" at bounding box center [21, 14] width 11 height 11
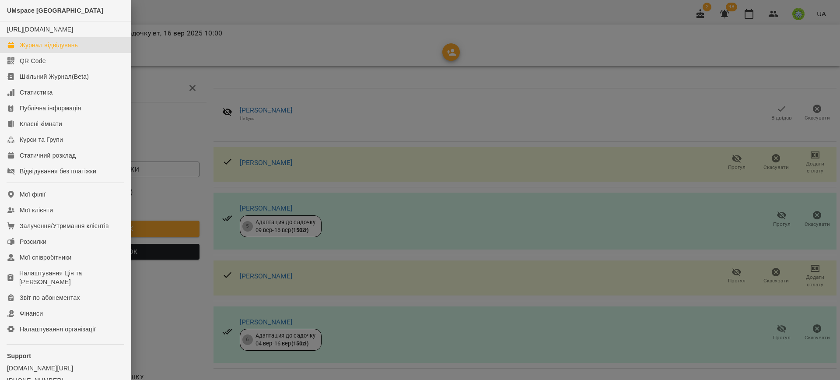
click at [66, 49] on div "Журнал відвідувань" at bounding box center [49, 45] width 58 height 9
